Goal: Information Seeking & Learning: Find specific fact

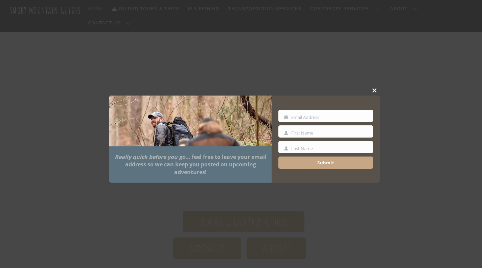
click at [375, 91] on span at bounding box center [375, 90] width 10 height 4
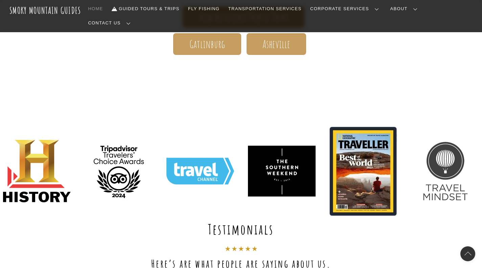
scroll to position [203, 0]
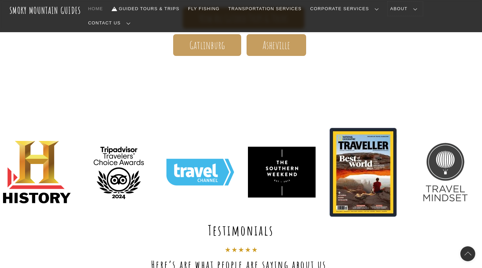
click at [415, 10] on span at bounding box center [415, 9] width 12 height 12
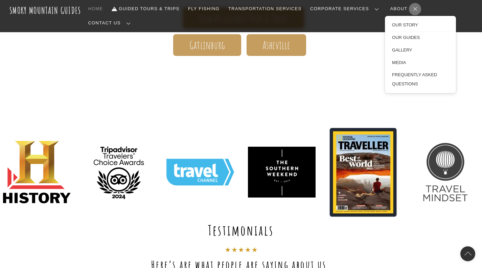
click at [403, 25] on link "Our Story" at bounding box center [420, 25] width 69 height 13
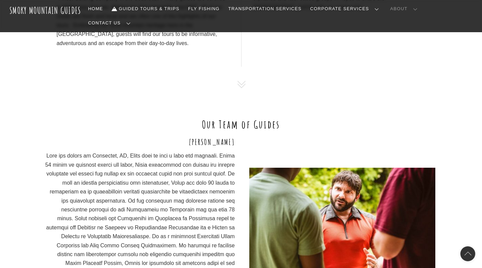
scroll to position [406, 0]
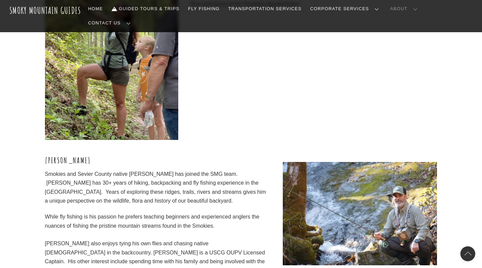
scroll to position [1996, 0]
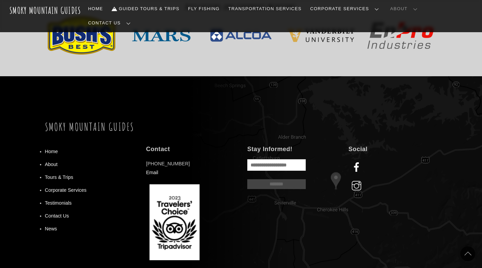
scroll to position [2402, 0]
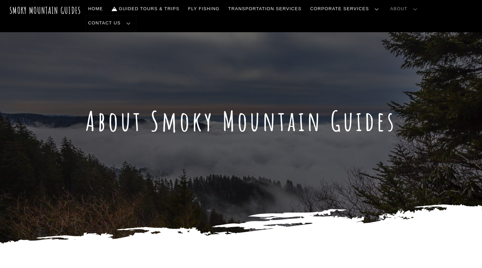
click at [106, 25] on link "Contact Us" at bounding box center [111, 23] width 50 height 14
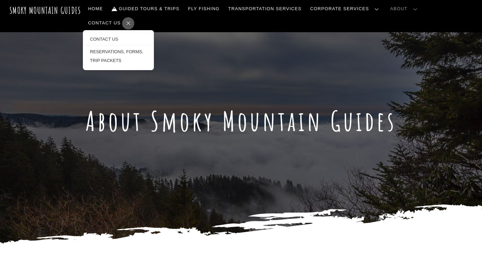
click at [100, 39] on link "Contact Us" at bounding box center [118, 39] width 69 height 13
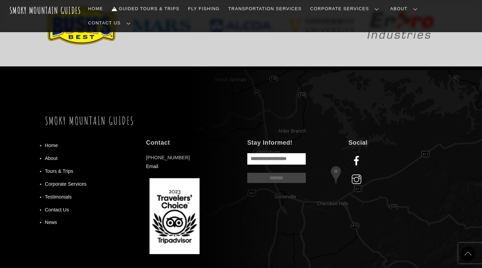
scroll to position [565, 0]
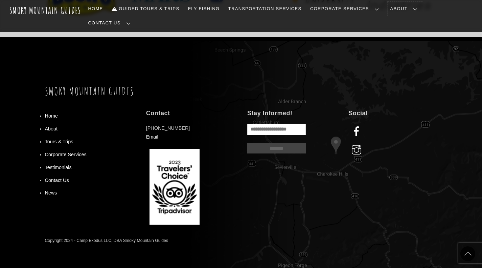
click at [402, 9] on link "About" at bounding box center [405, 9] width 35 height 14
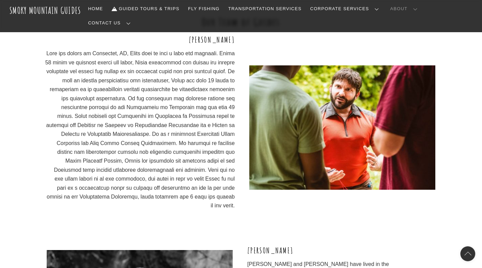
scroll to position [508, 0]
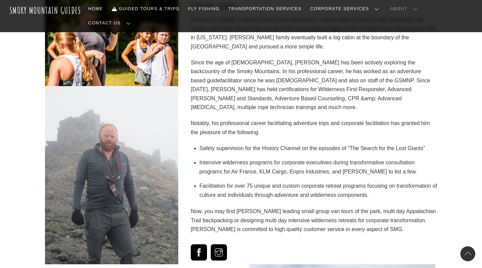
scroll to position [1049, 0]
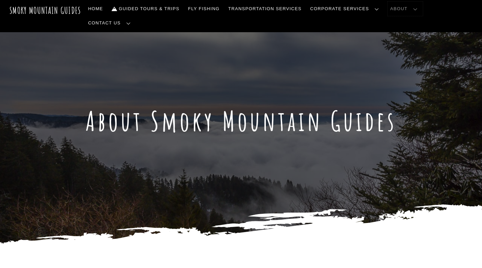
click at [417, 8] on span at bounding box center [415, 9] width 12 height 12
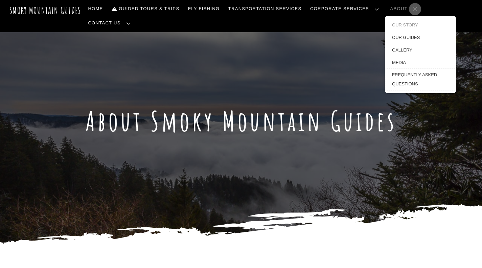
click at [407, 76] on link "Frequently Asked Questions" at bounding box center [420, 79] width 69 height 21
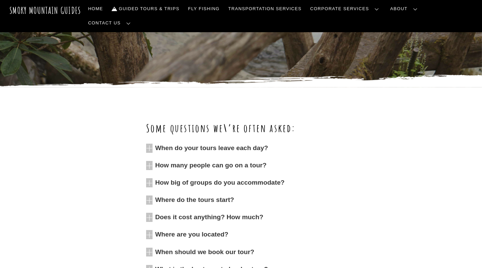
scroll to position [203, 0]
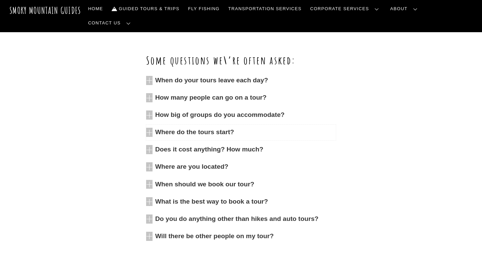
click at [170, 132] on span "Where do the tours start?" at bounding box center [245, 132] width 181 height 9
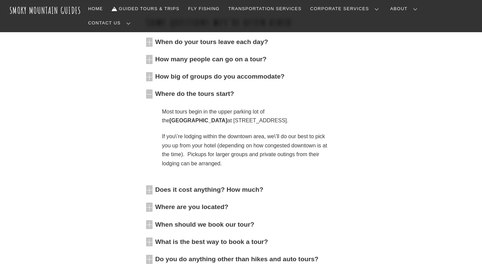
scroll to position [243, 0]
